Goal: Communication & Community: Participate in discussion

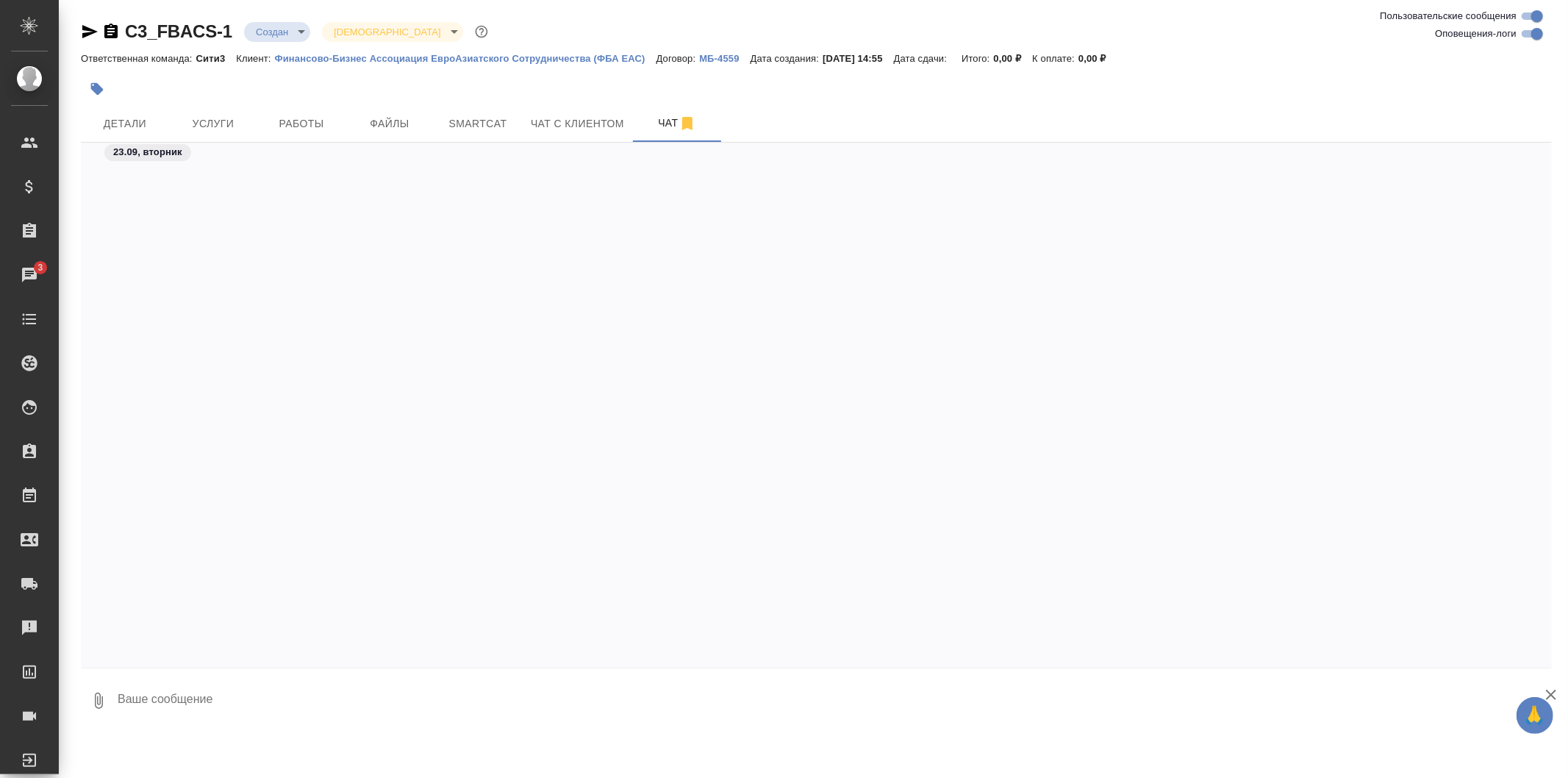
scroll to position [2111, 0]
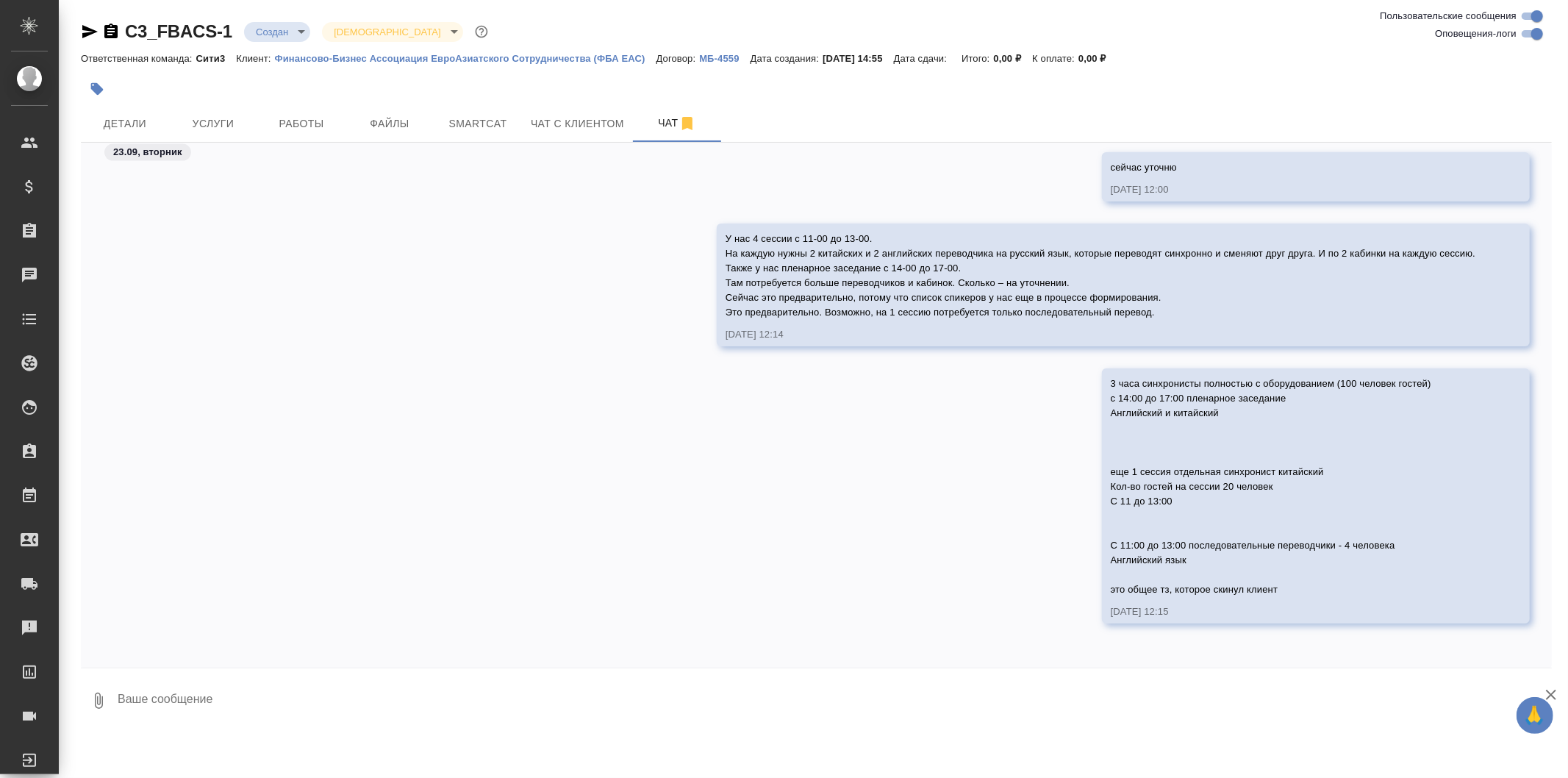
click at [91, 32] on icon "button" at bounding box center [90, 32] width 18 height 18
click at [582, 128] on span "Чат с клиентом" at bounding box center [578, 124] width 94 height 19
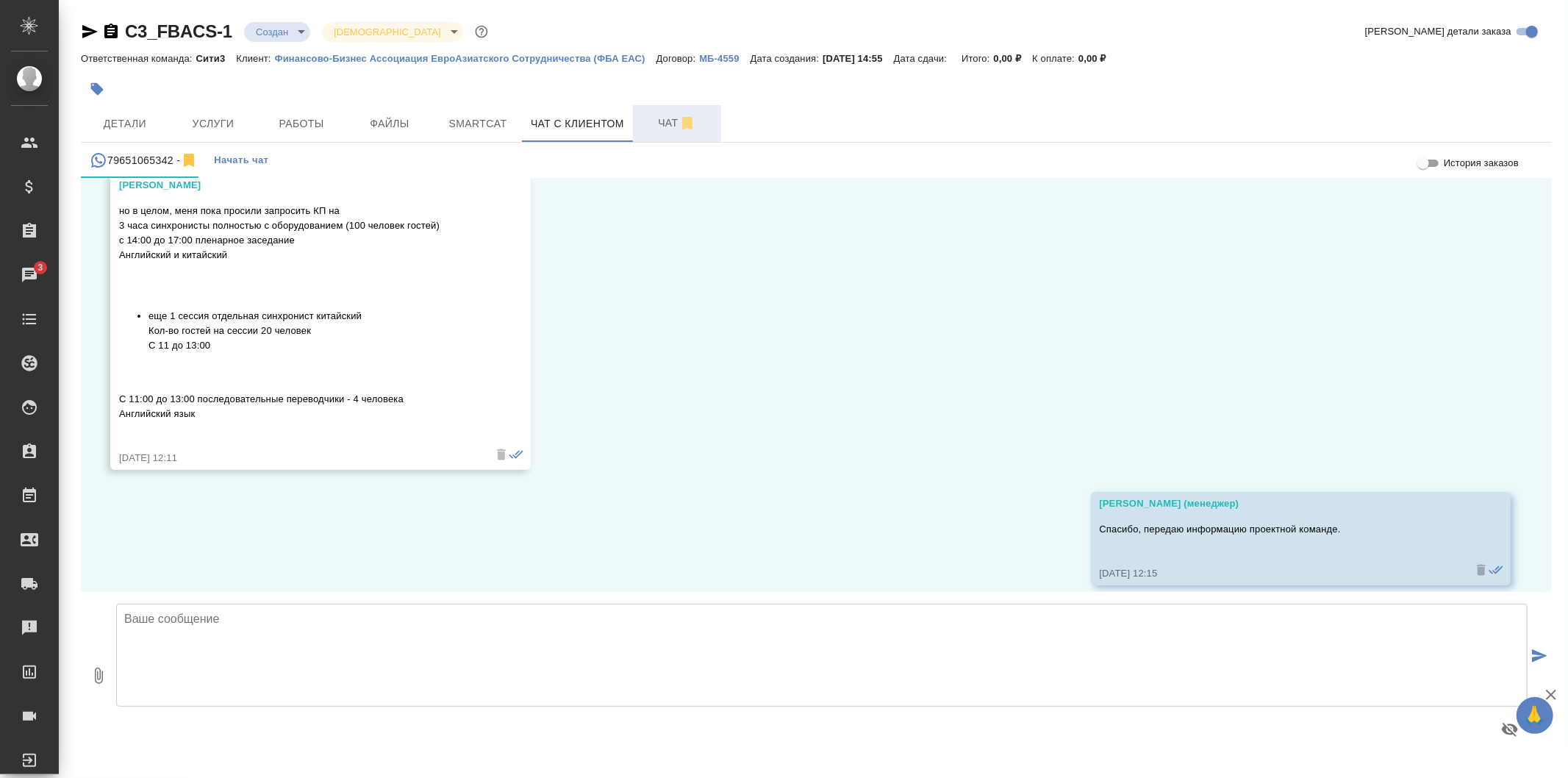
scroll to position [3554, 0]
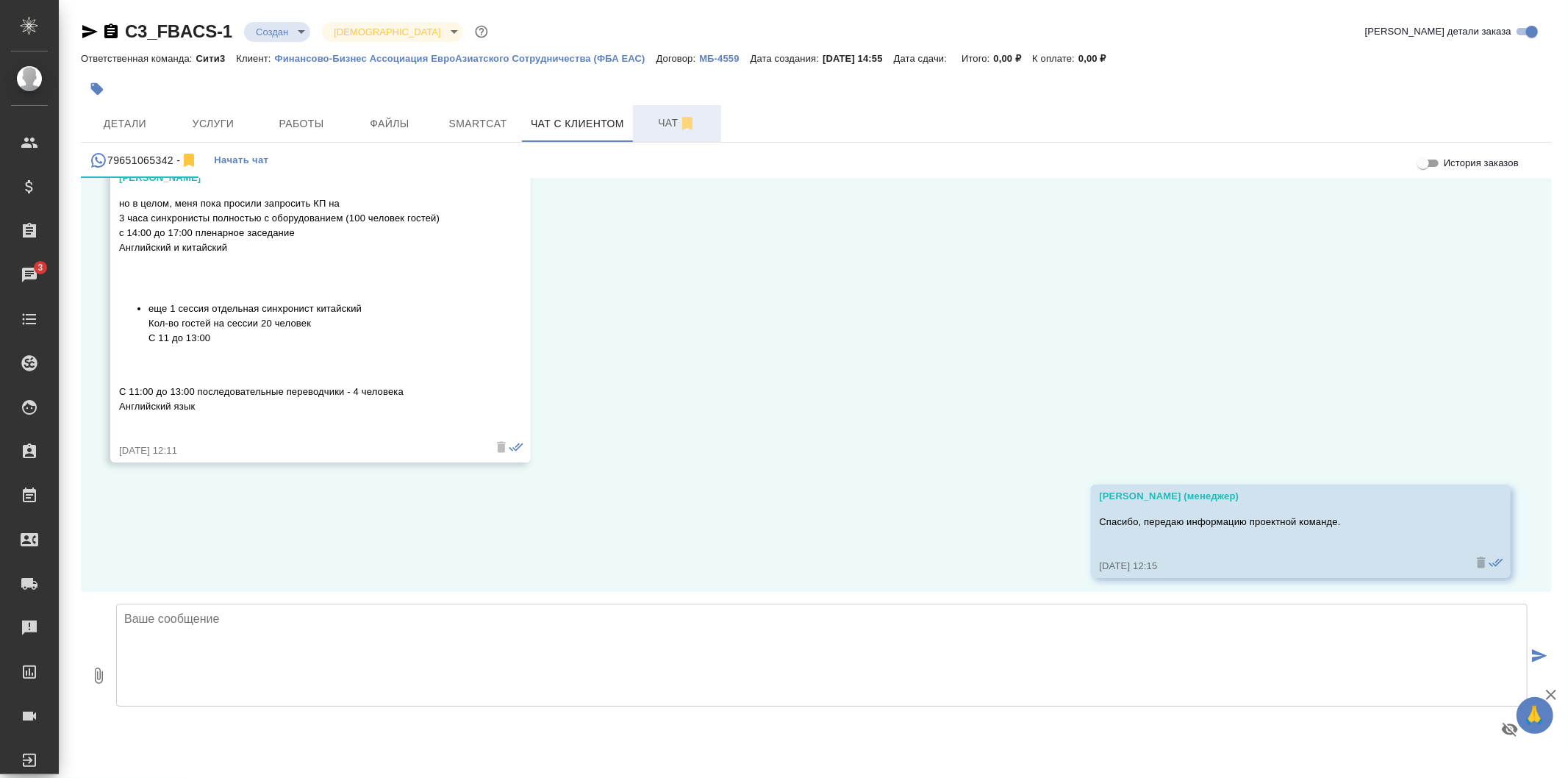
click at [644, 128] on span "Чат" at bounding box center [677, 123] width 70 height 19
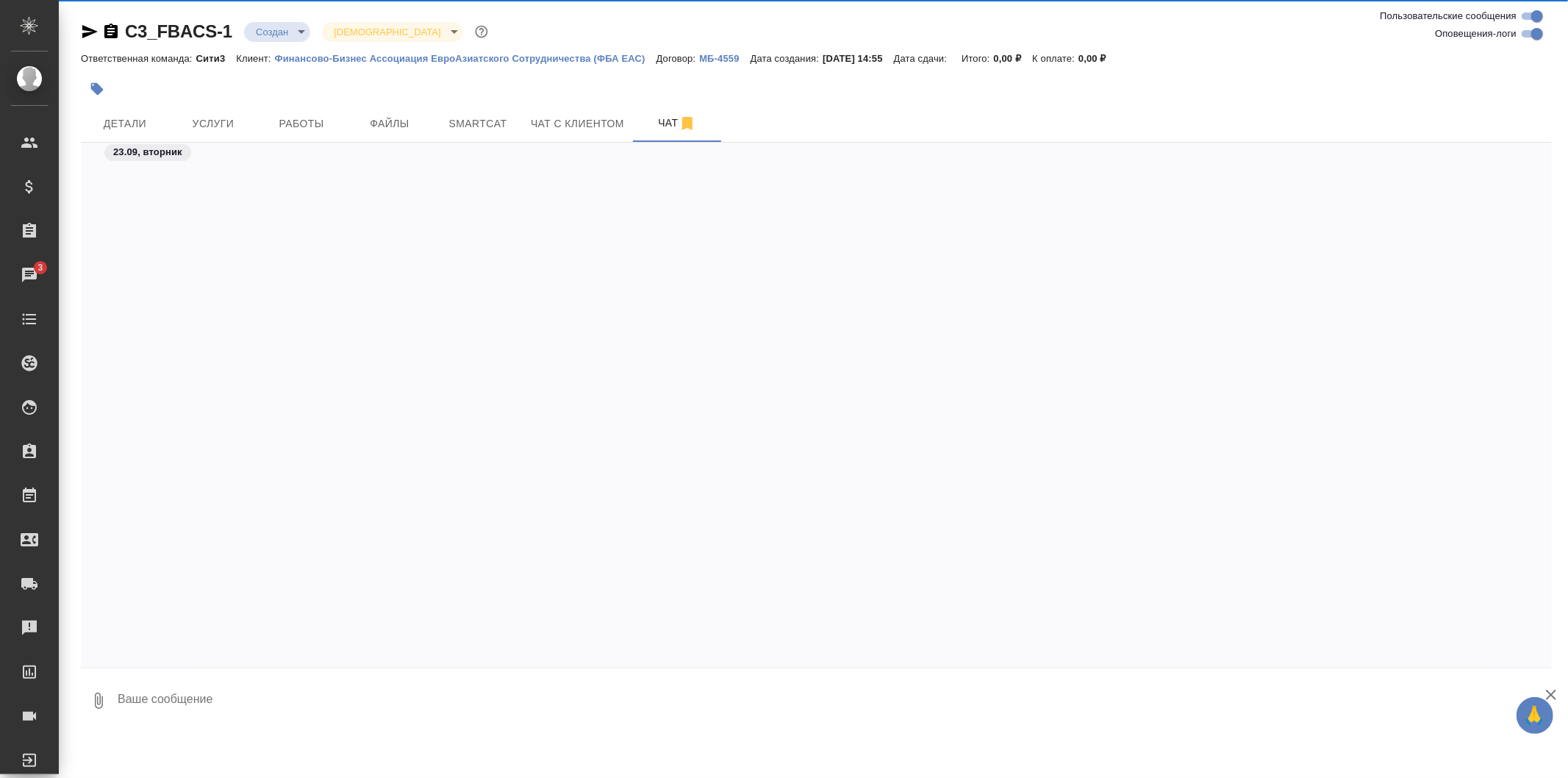
scroll to position [2111, 0]
